Goal: Browse casually

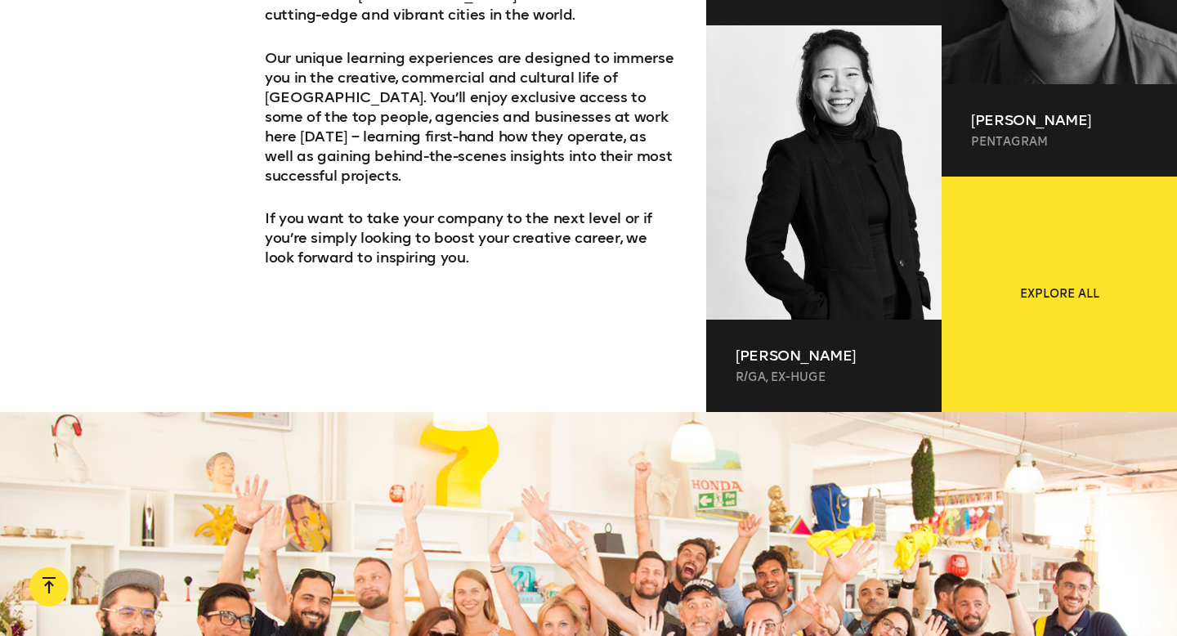
scroll to position [1231, 0]
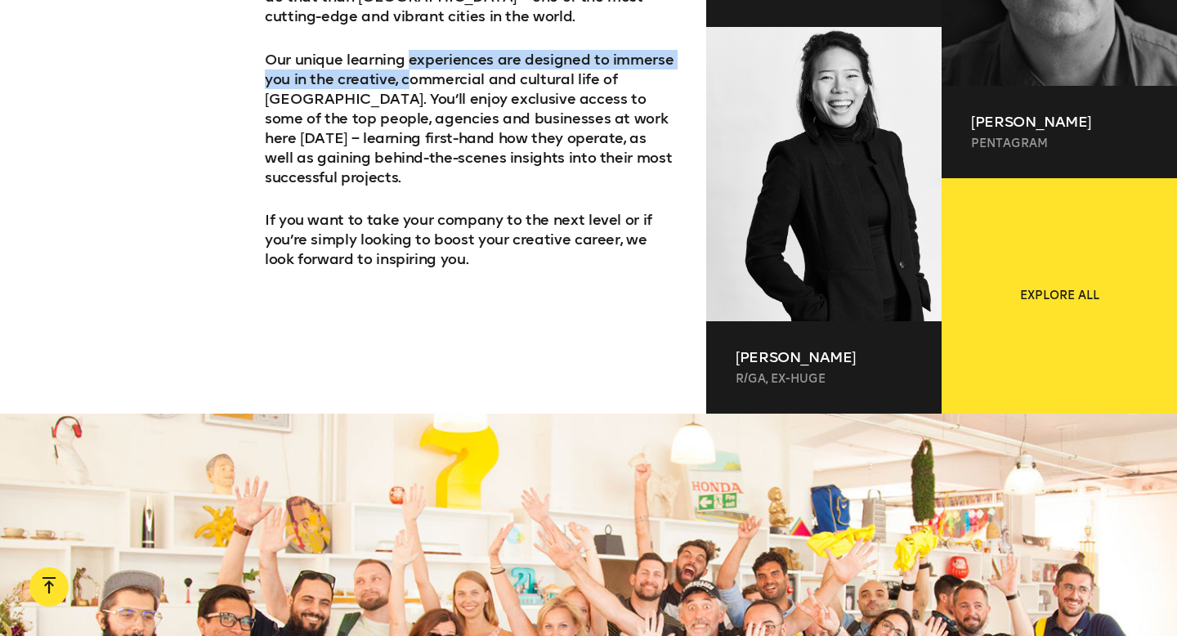
drag, startPoint x: 410, startPoint y: 61, endPoint x: 411, endPoint y: 83, distance: 23.0
click at [411, 83] on p "Our unique learning experiences are designed to immerse you in the creative, co…" at bounding box center [471, 118] width 412 height 137
drag, startPoint x: 442, startPoint y: 62, endPoint x: 441, endPoint y: 87, distance: 25.4
click at [441, 87] on p "Our unique learning experiences are designed to immerse you in the creative, co…" at bounding box center [471, 118] width 412 height 137
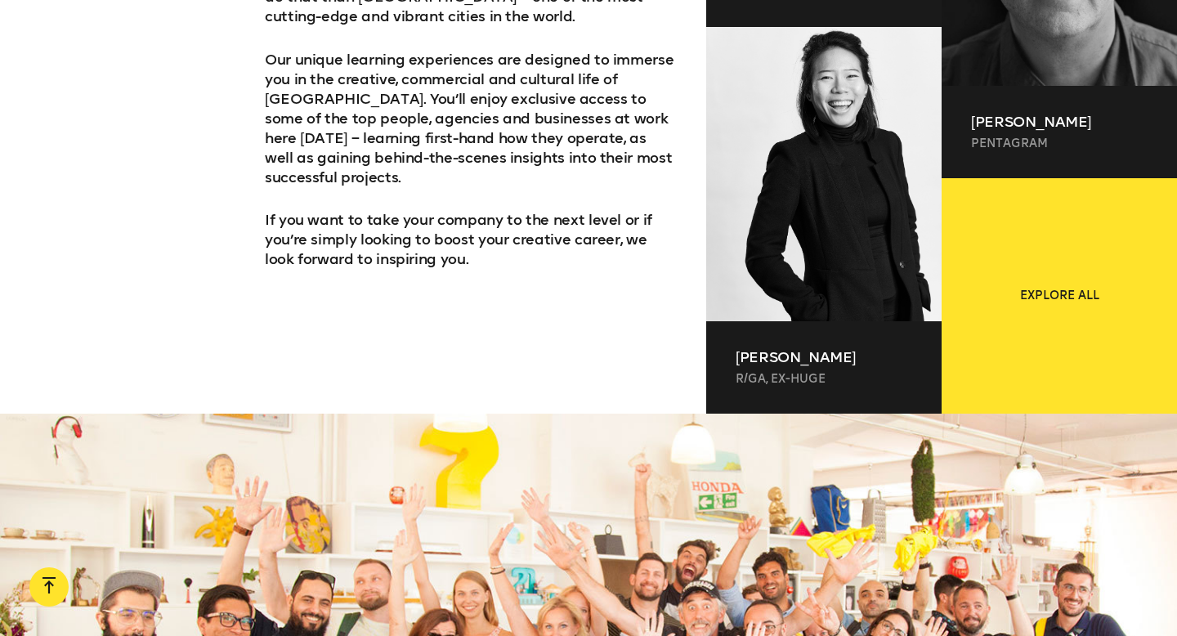
click at [446, 89] on p "Our unique learning experiences are designed to immerse you in the creative, co…" at bounding box center [471, 118] width 412 height 137
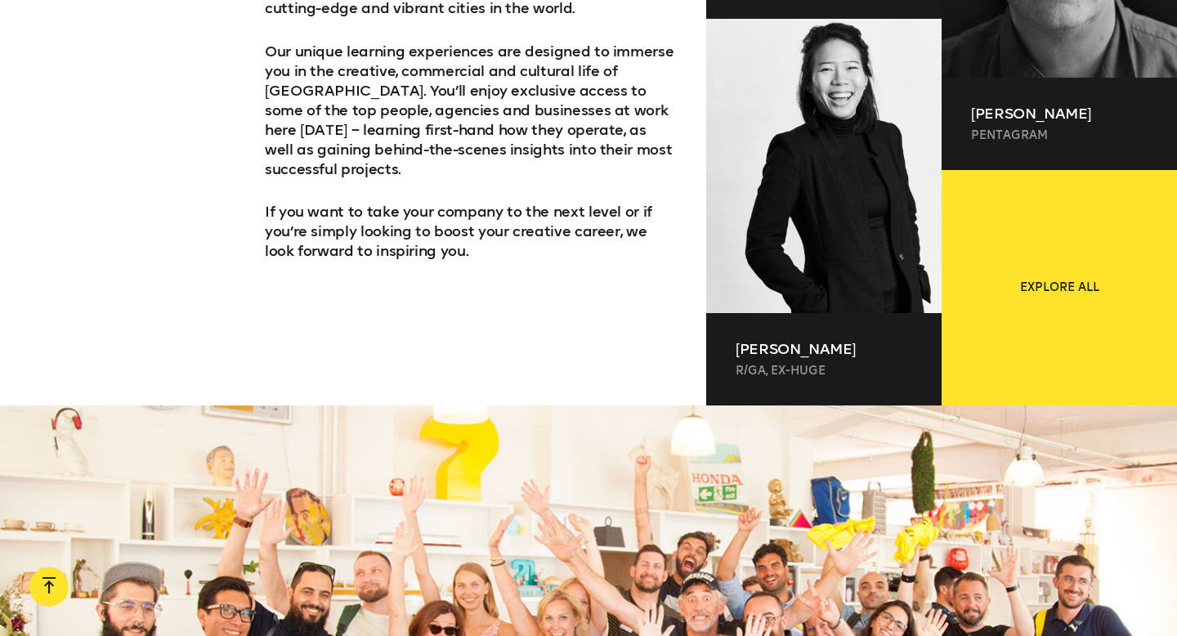
scroll to position [1242, 0]
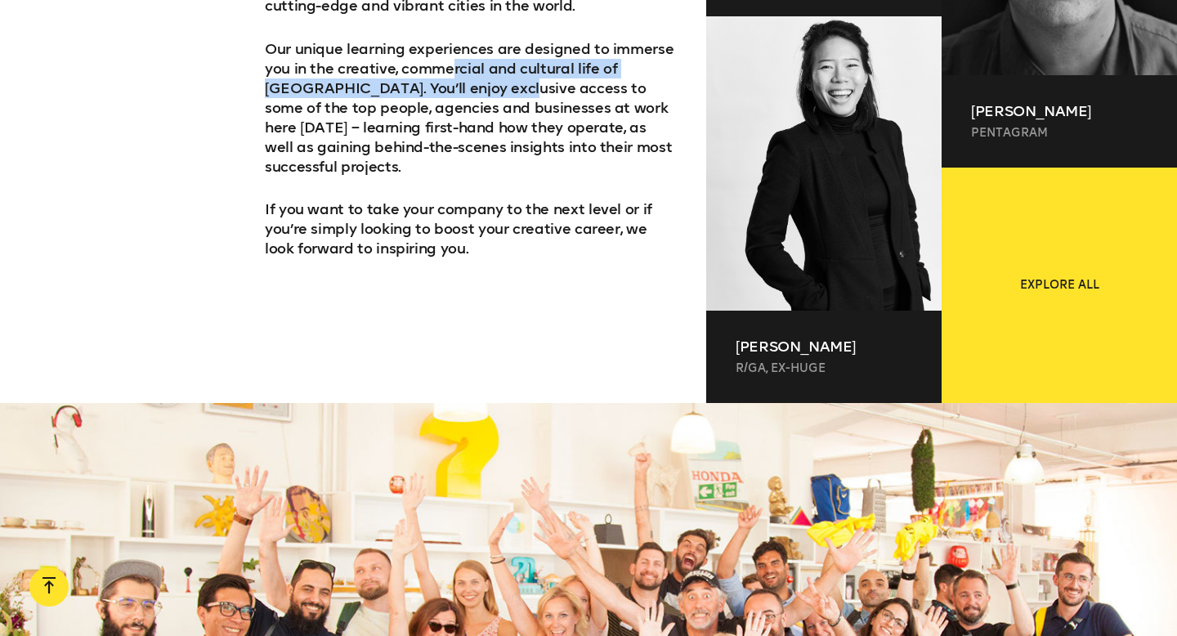
drag, startPoint x: 447, startPoint y: 74, endPoint x: 451, endPoint y: 92, distance: 18.4
click at [451, 92] on p "Our unique learning experiences are designed to immerse you in the creative, co…" at bounding box center [471, 107] width 412 height 137
click at [446, 92] on p "Our unique learning experiences are designed to immerse you in the creative, co…" at bounding box center [471, 107] width 412 height 137
drag, startPoint x: 402, startPoint y: 71, endPoint x: 402, endPoint y: 91, distance: 19.6
click at [402, 91] on p "Our unique learning experiences are designed to immerse you in the creative, co…" at bounding box center [471, 107] width 412 height 137
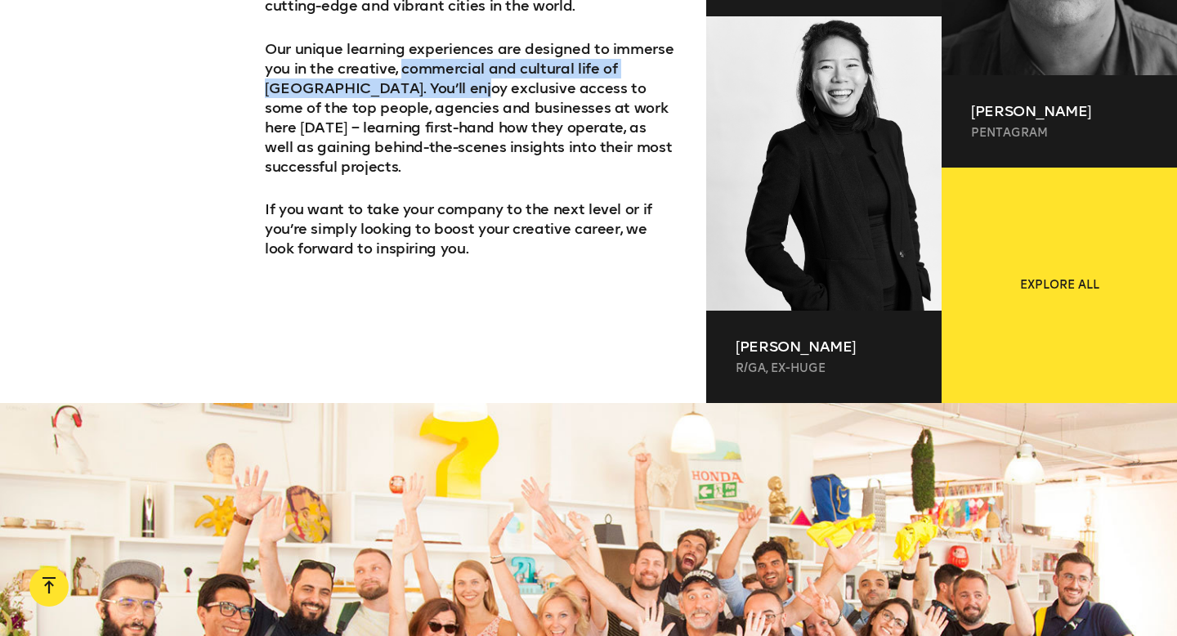
click at [383, 80] on p "Our unique learning experiences are designed to immerse you in the creative, co…" at bounding box center [471, 107] width 412 height 137
drag, startPoint x: 387, startPoint y: 72, endPoint x: 386, endPoint y: 86, distance: 13.9
click at [386, 86] on p "Our unique learning experiences are designed to immerse you in the creative, co…" at bounding box center [471, 107] width 412 height 137
click at [390, 93] on p "Our unique learning experiences are designed to immerse you in the creative, co…" at bounding box center [471, 107] width 412 height 137
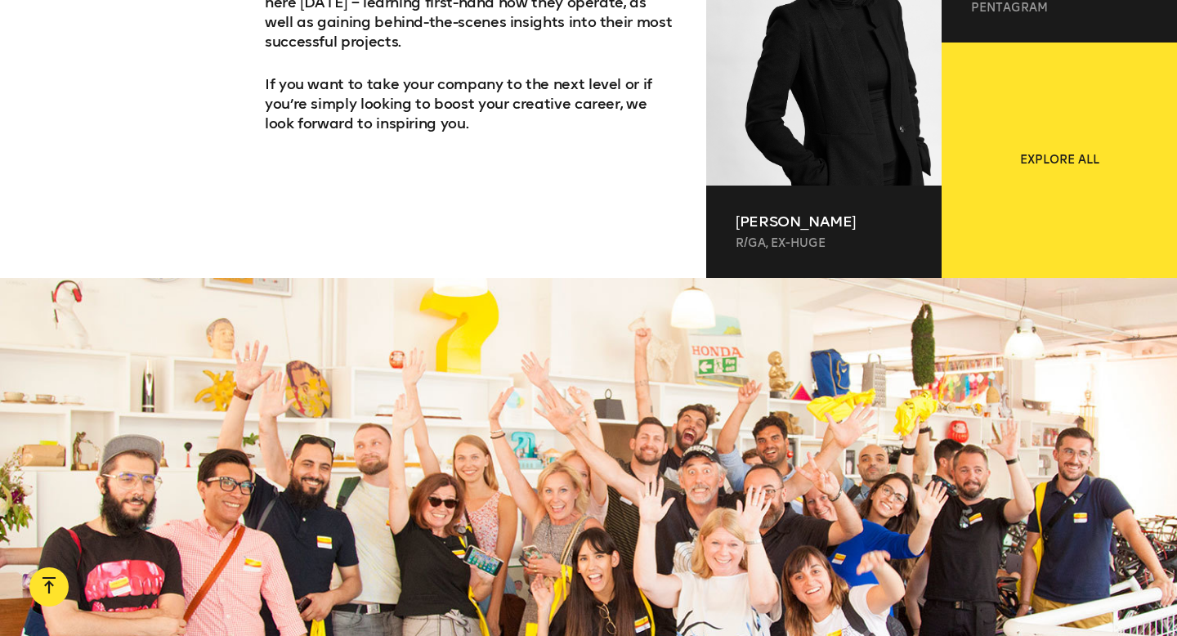
scroll to position [1224, 0]
